Goal: Task Accomplishment & Management: Complete application form

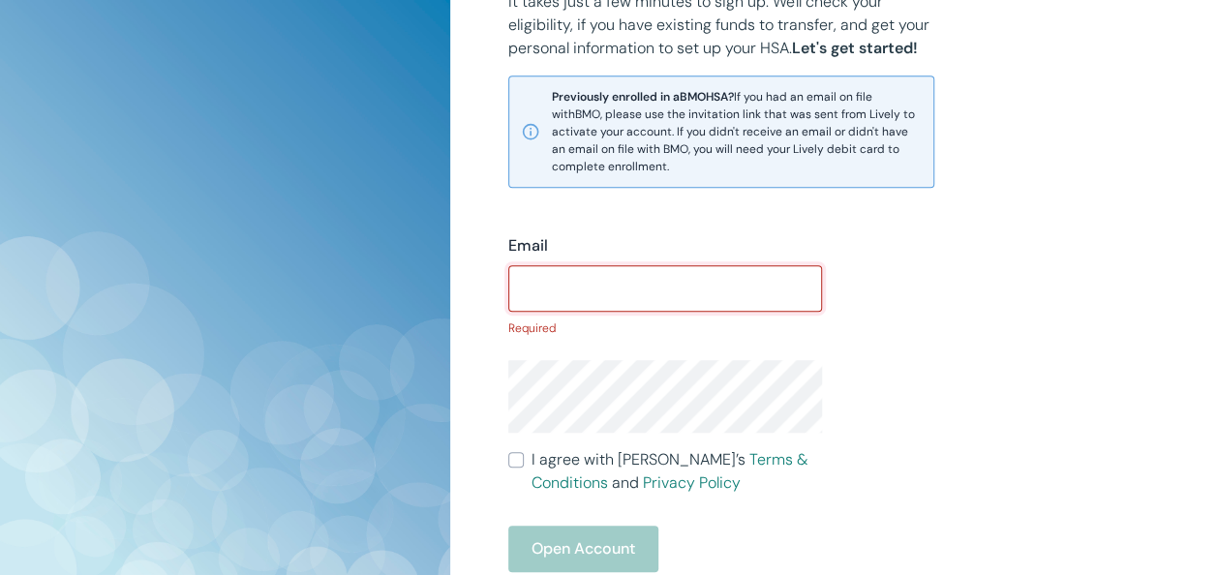
click at [1117, 205] on div "Email ​ Required I agree with Lively’s Terms & Conditions and Privacy Policy Op…" at bounding box center [822, 441] width 674 height 506
click at [535, 298] on input "Email" at bounding box center [665, 288] width 314 height 39
paste input "ANTHONYJCOPPOLA2"
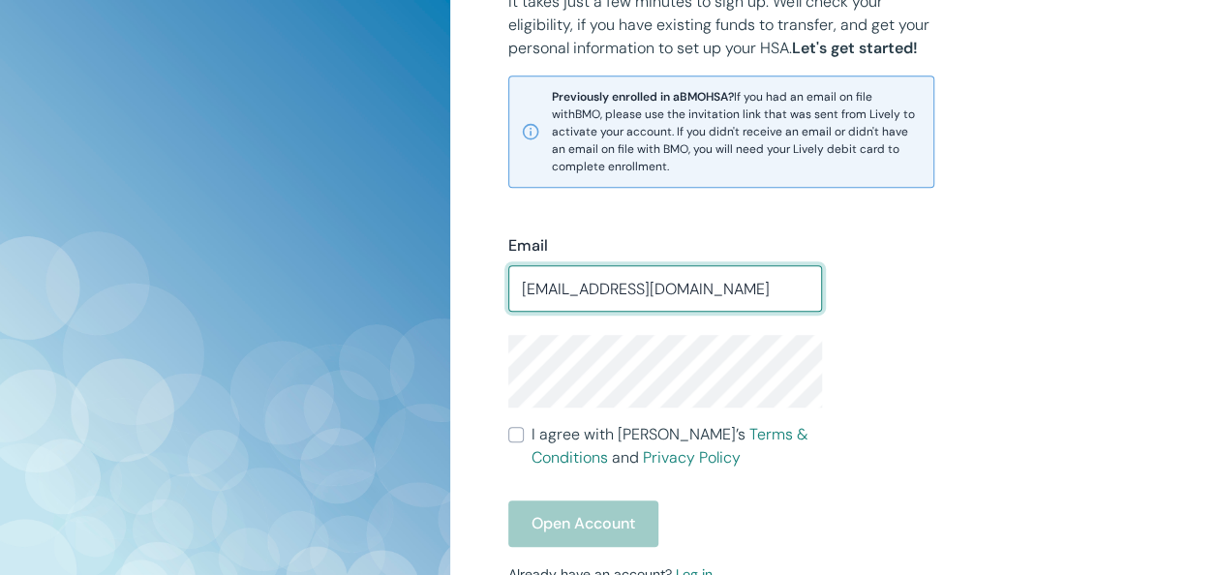
drag, startPoint x: 593, startPoint y: 287, endPoint x: 821, endPoint y: 291, distance: 228.6
click at [821, 291] on input "[EMAIL_ADDRESS][DOMAIN_NAME]" at bounding box center [665, 288] width 314 height 39
click at [674, 289] on input "[PERSON_NAME][EMAIL_ADDRESS][DOMAIN_NAME]" at bounding box center [665, 288] width 314 height 39
type input "[PERSON_NAME][EMAIL_ADDRESS][DOMAIN_NAME]"
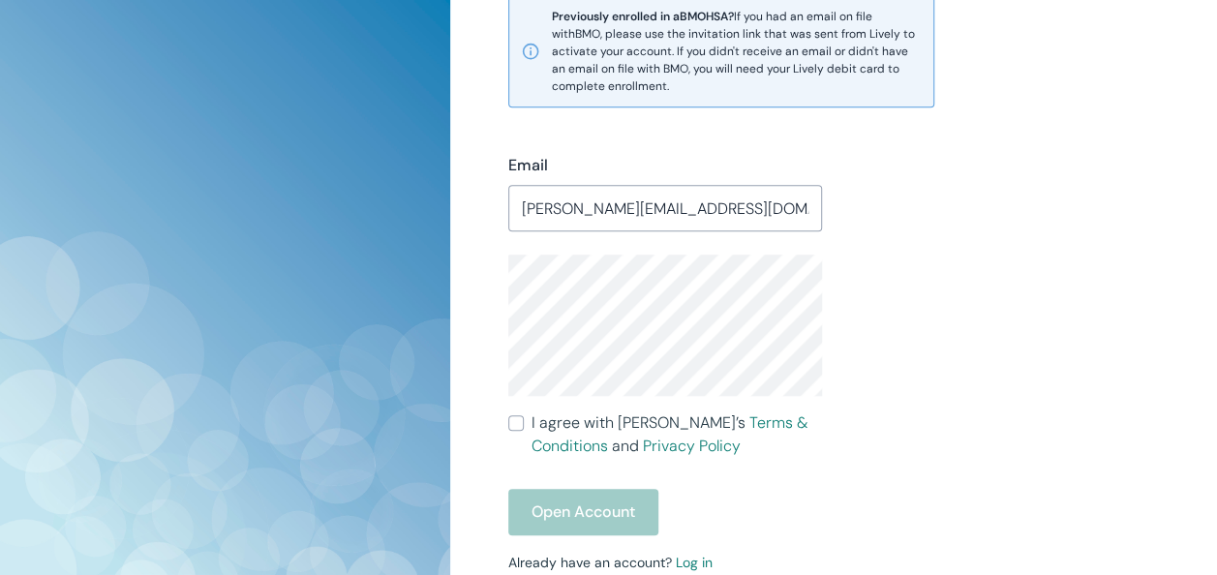
scroll to position [624, 0]
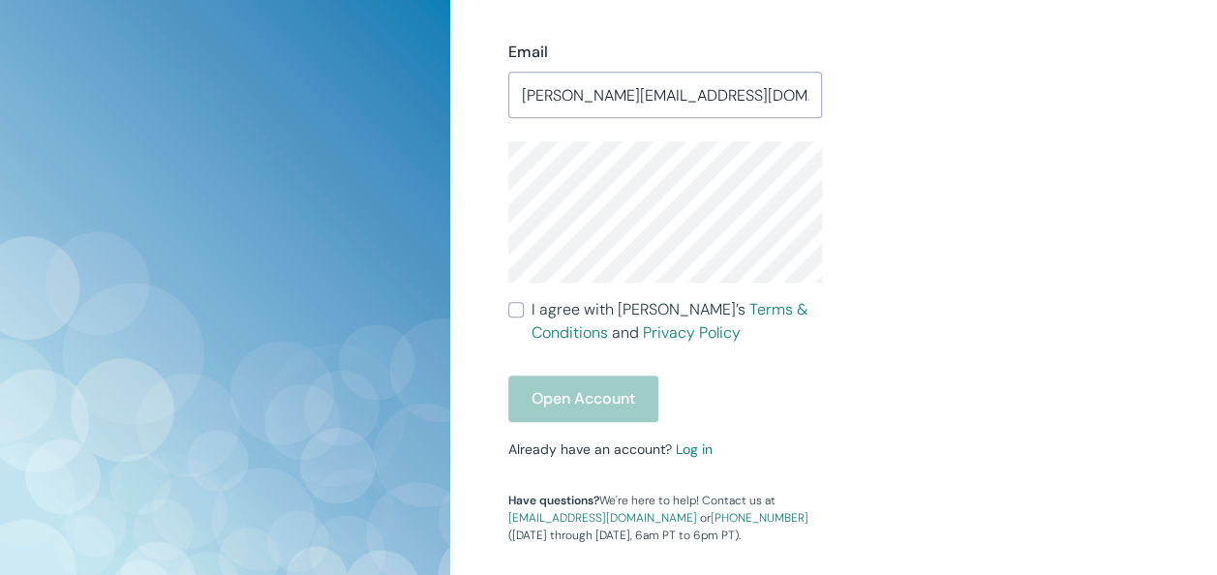
click at [512, 314] on input "I agree with Lively’s Terms & Conditions and Privacy Policy" at bounding box center [515, 309] width 15 height 15
checkbox input "true"
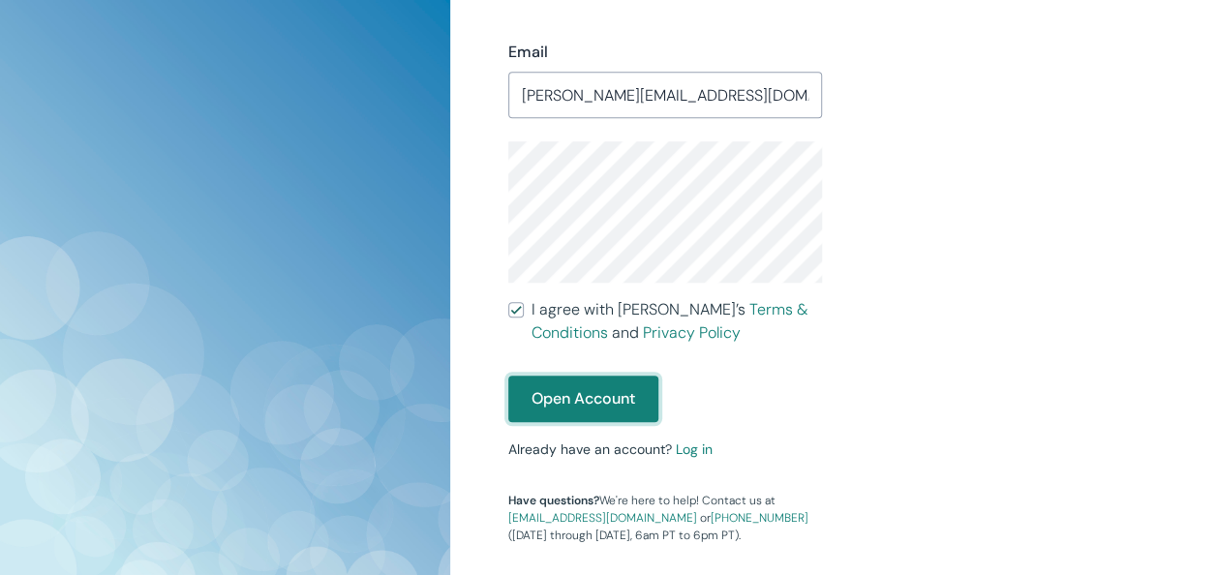
click at [552, 395] on button "Open Account" at bounding box center [583, 399] width 150 height 46
